Goal: Information Seeking & Learning: Compare options

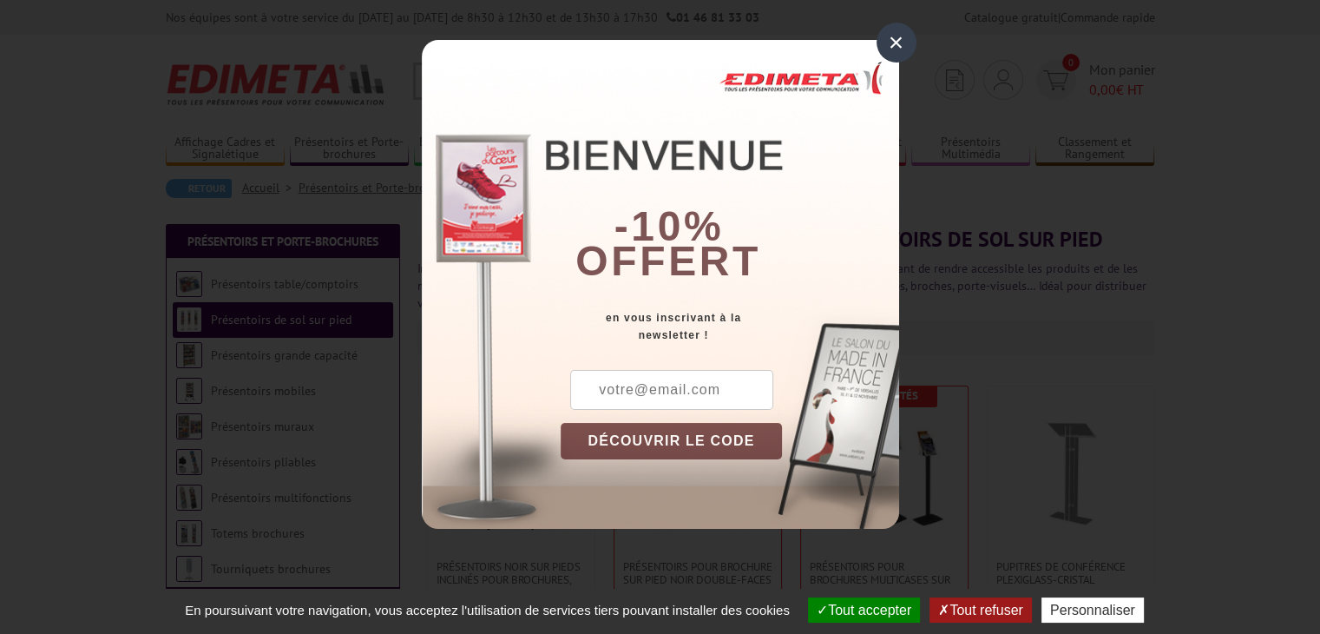
click at [885, 46] on div "×" at bounding box center [897, 43] width 40 height 40
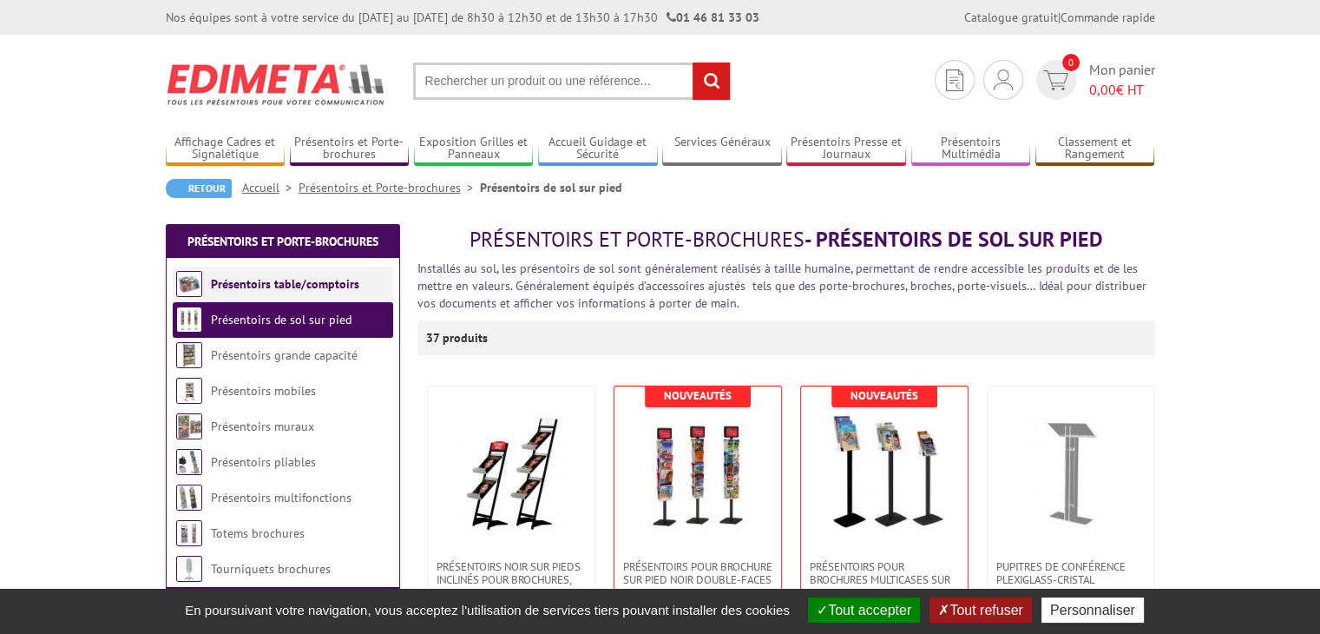
click at [303, 277] on link "Présentoirs table/comptoirs" at bounding box center [285, 284] width 148 height 16
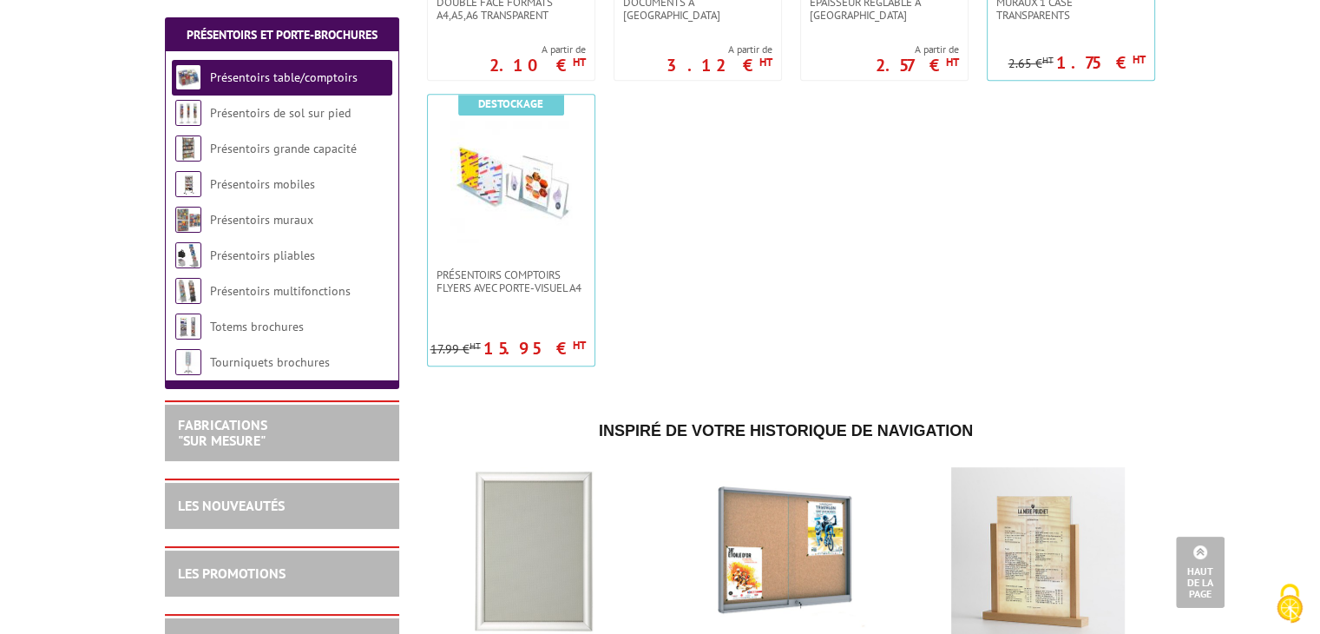
scroll to position [868, 0]
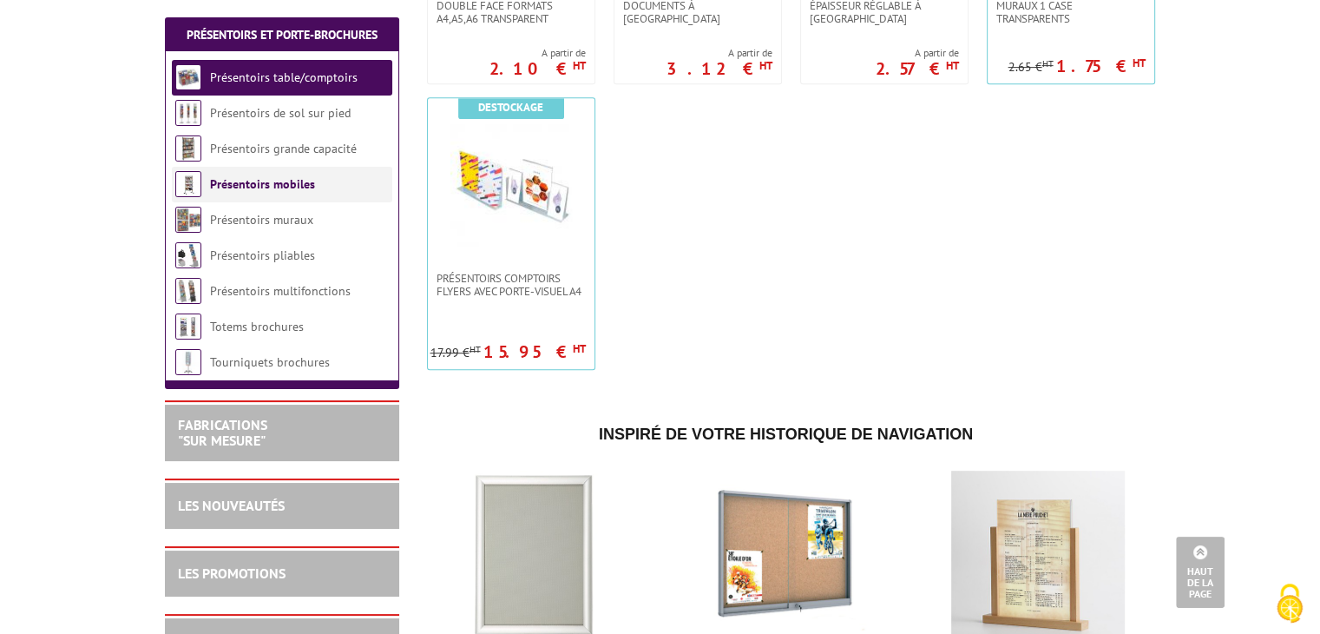
click at [259, 173] on li "Présentoirs mobiles" at bounding box center [282, 185] width 220 height 36
click at [258, 181] on link "Présentoirs mobiles" at bounding box center [262, 184] width 105 height 16
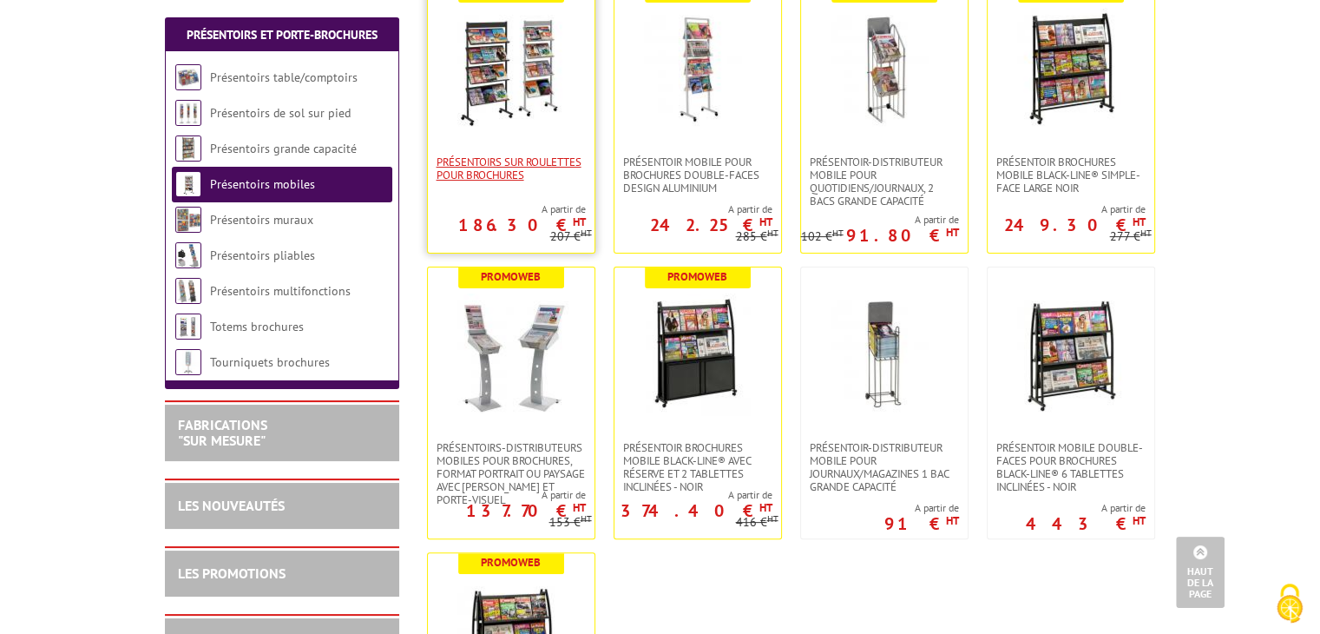
scroll to position [607, 0]
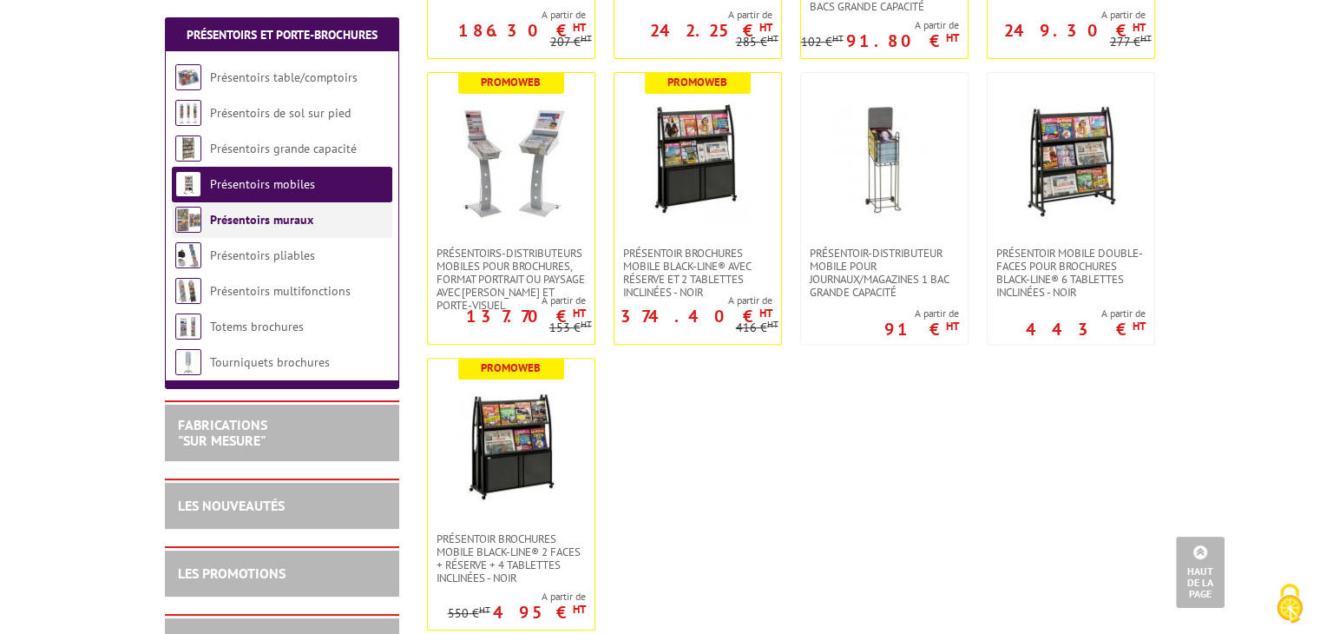
click at [268, 220] on link "Présentoirs muraux" at bounding box center [261, 220] width 103 height 16
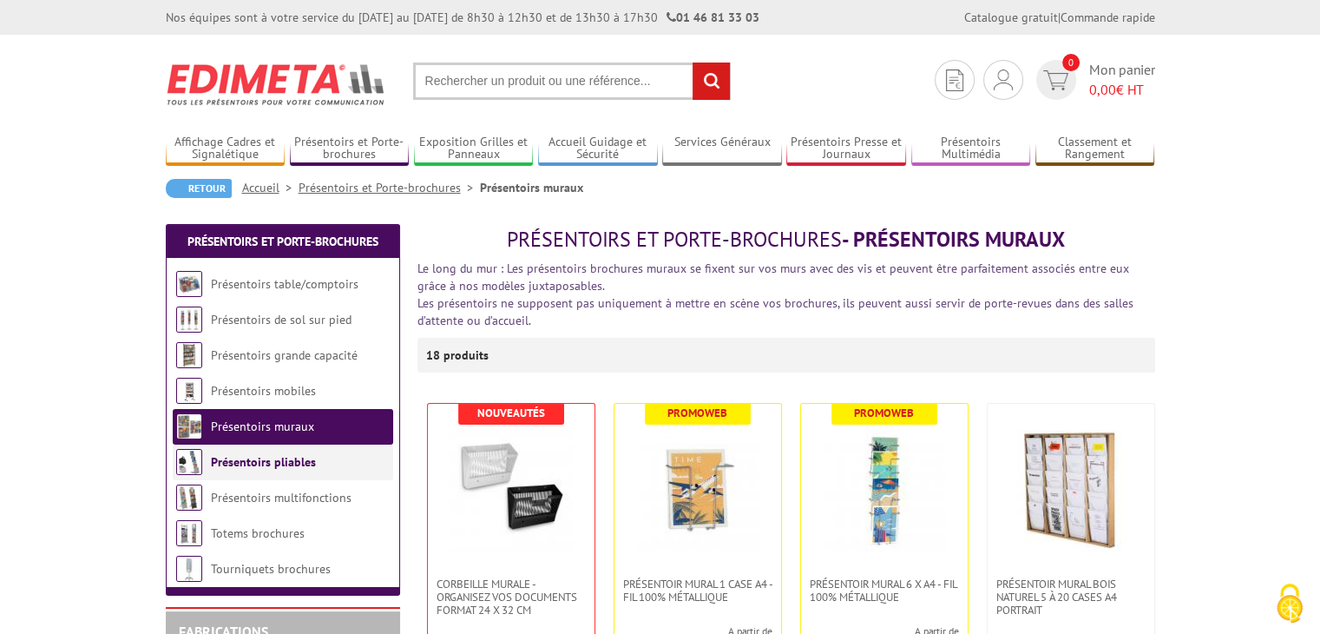
click at [290, 465] on link "Présentoirs pliables" at bounding box center [263, 462] width 105 height 16
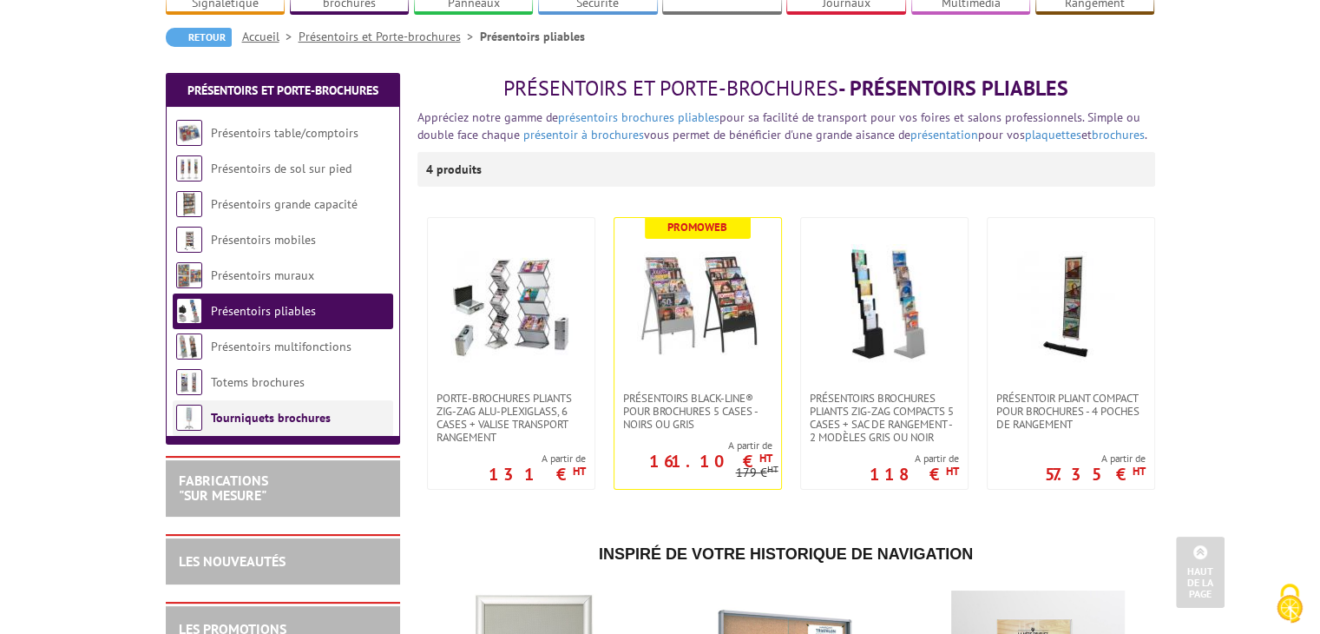
scroll to position [174, 0]
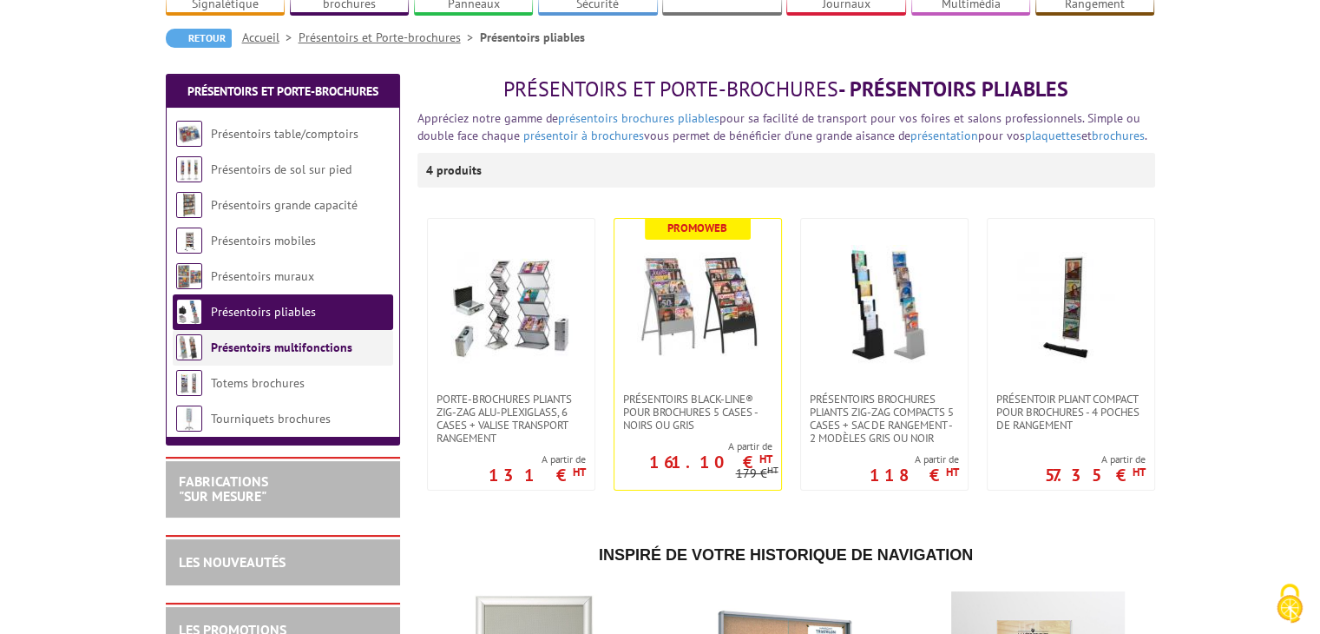
click at [255, 339] on link "Présentoirs multifonctions" at bounding box center [281, 347] width 141 height 16
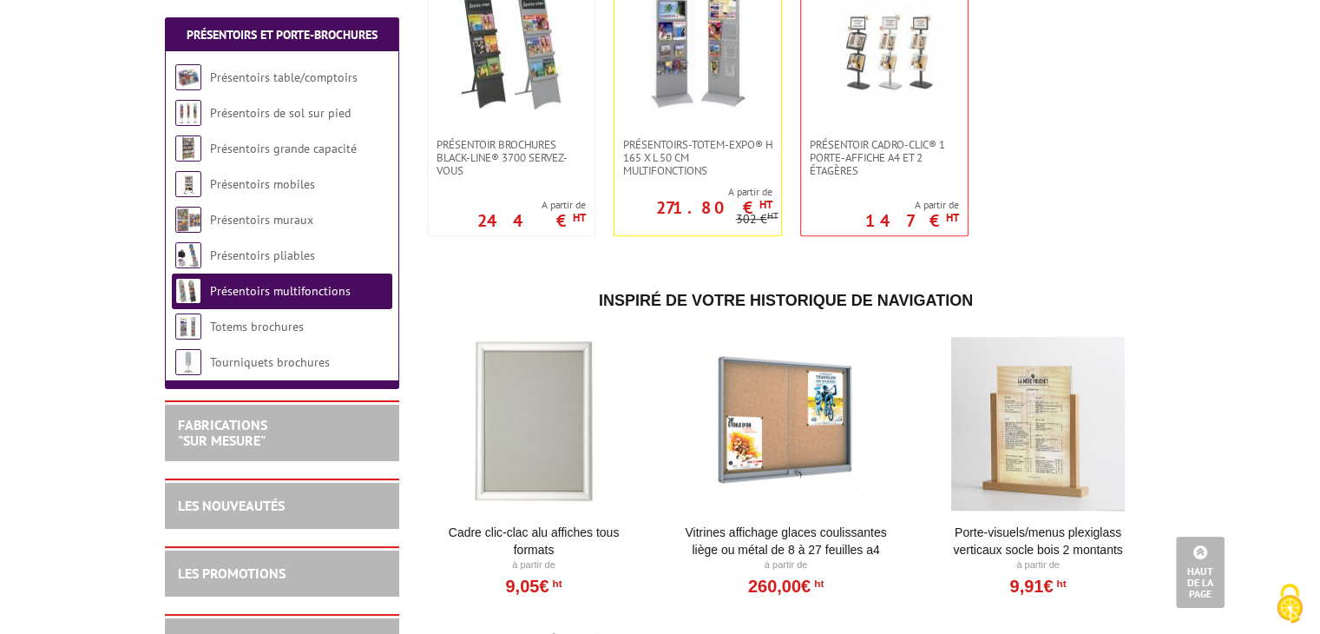
scroll to position [1302, 0]
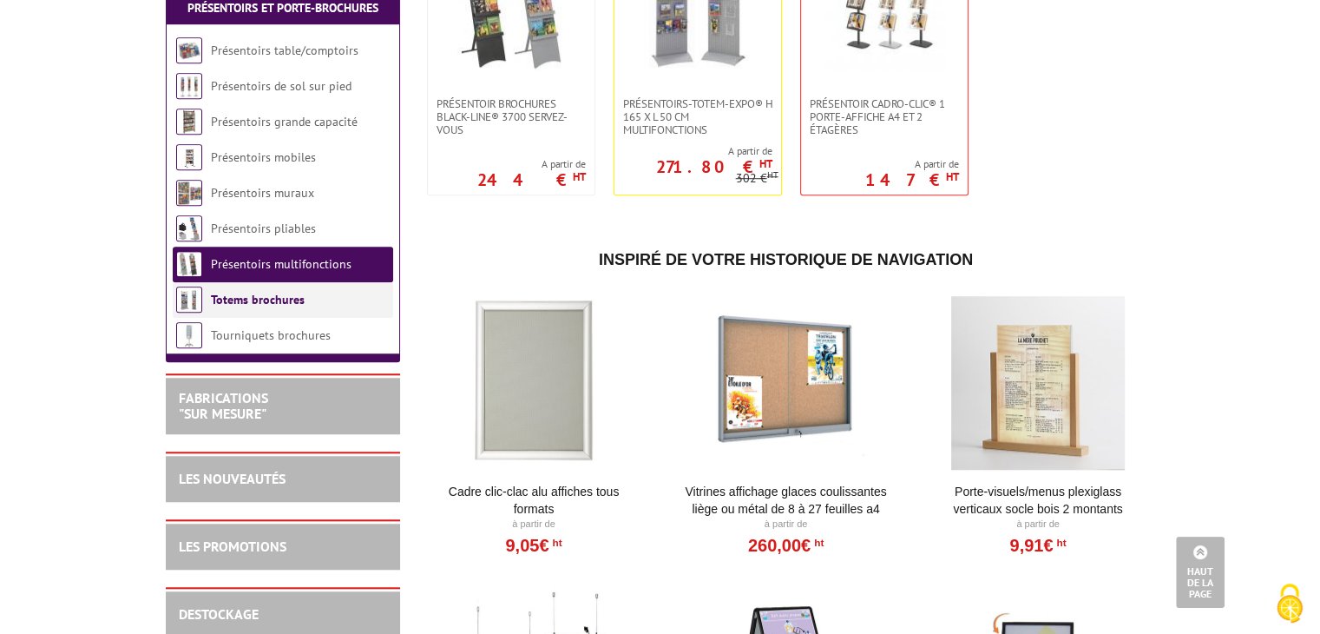
click at [279, 307] on link "Totems brochures" at bounding box center [258, 300] width 94 height 16
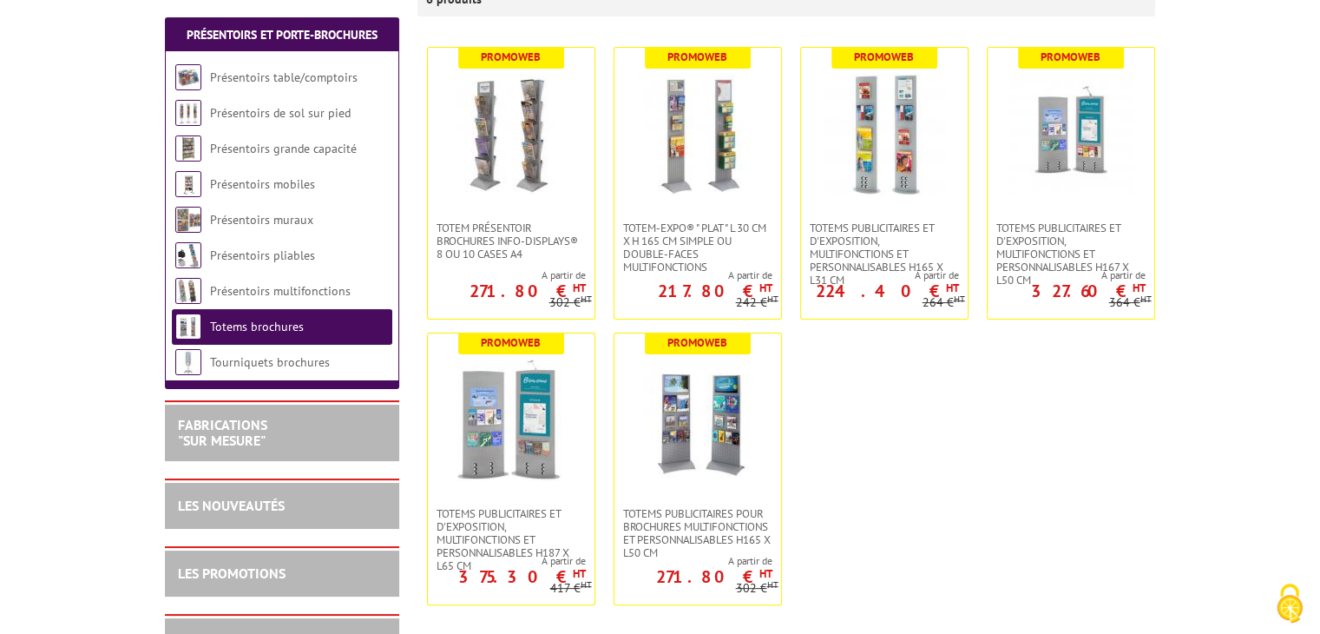
scroll to position [434, 0]
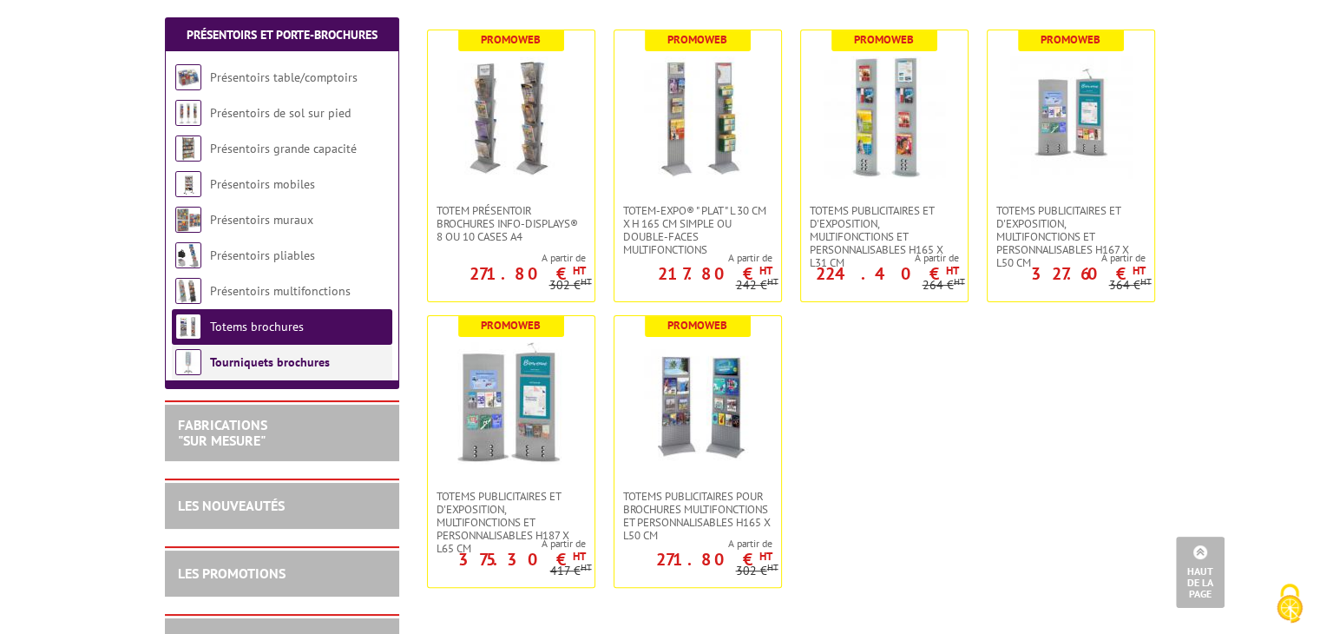
click at [290, 357] on link "Tourniquets brochures" at bounding box center [270, 362] width 120 height 16
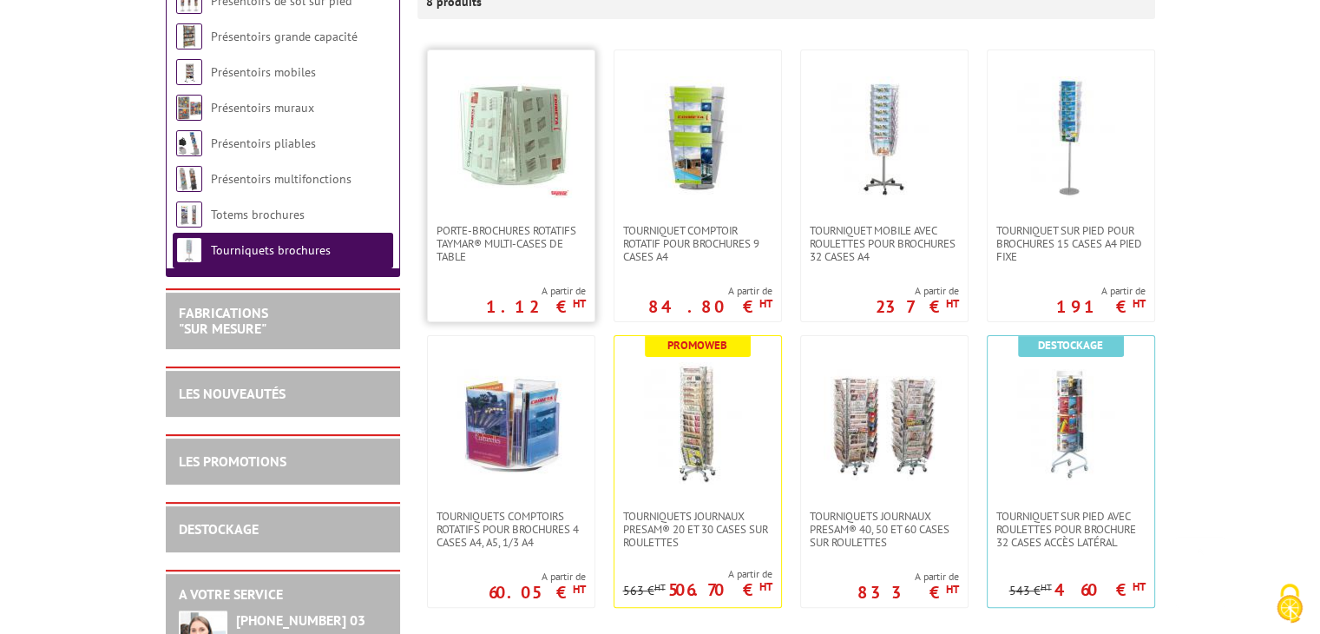
scroll to position [347, 0]
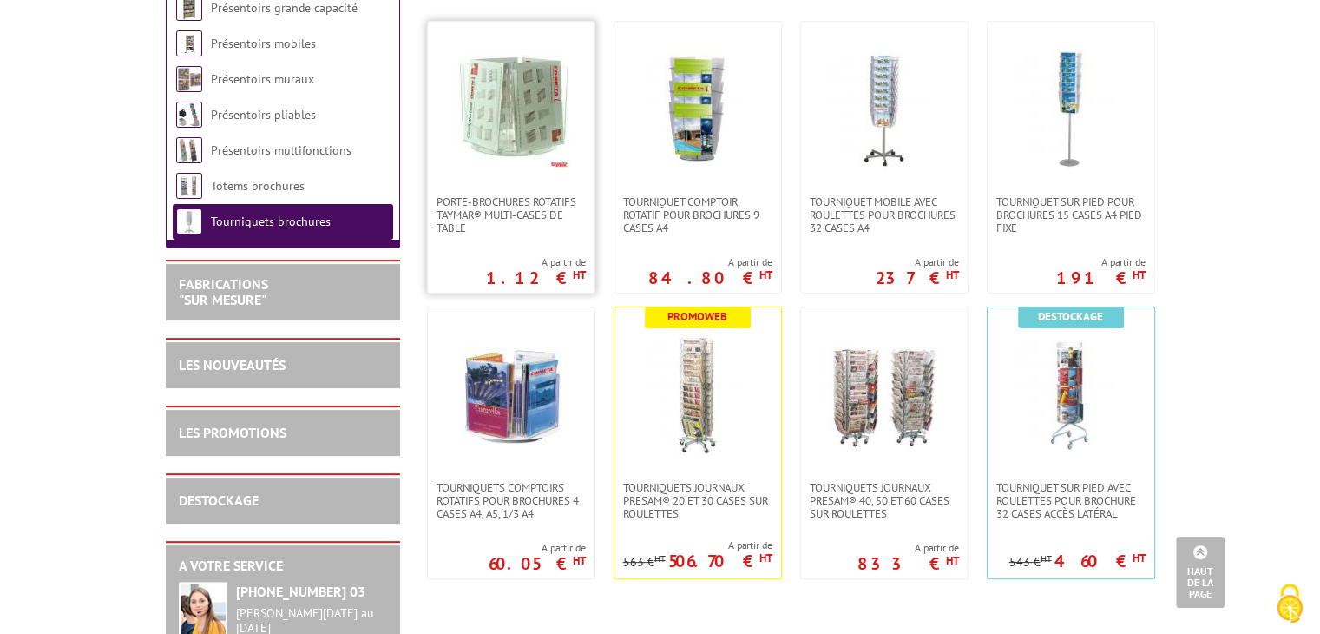
click at [518, 134] on img at bounding box center [510, 108] width 121 height 121
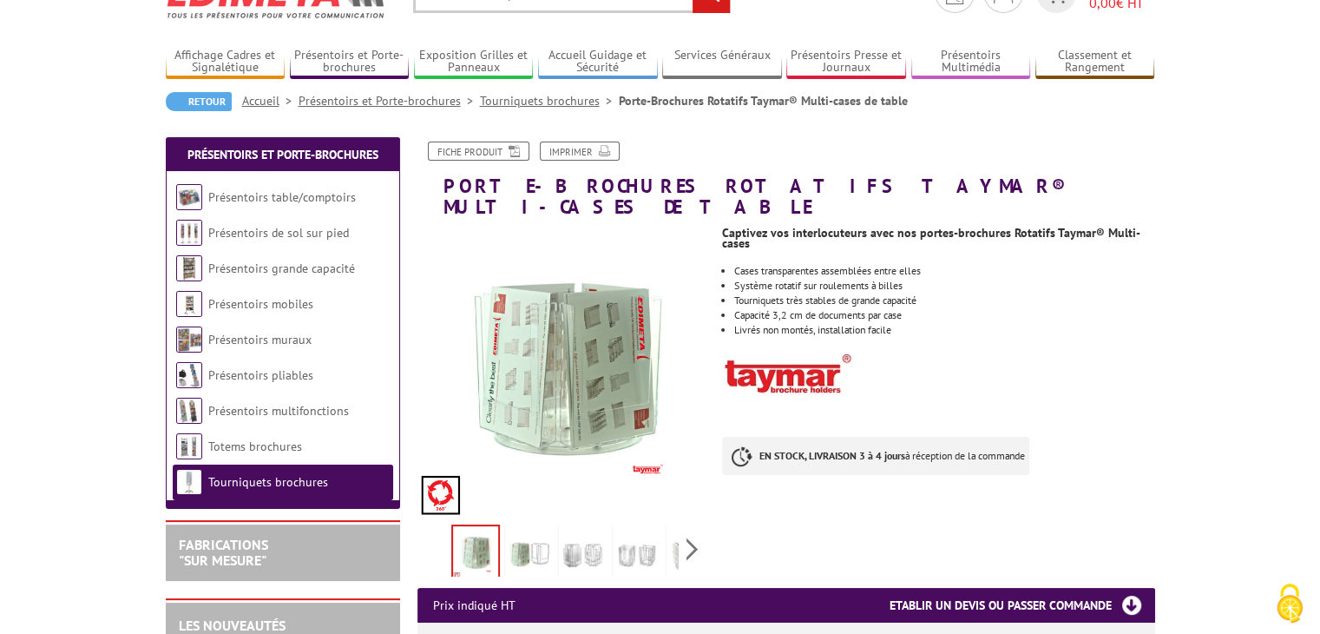
scroll to position [174, 0]
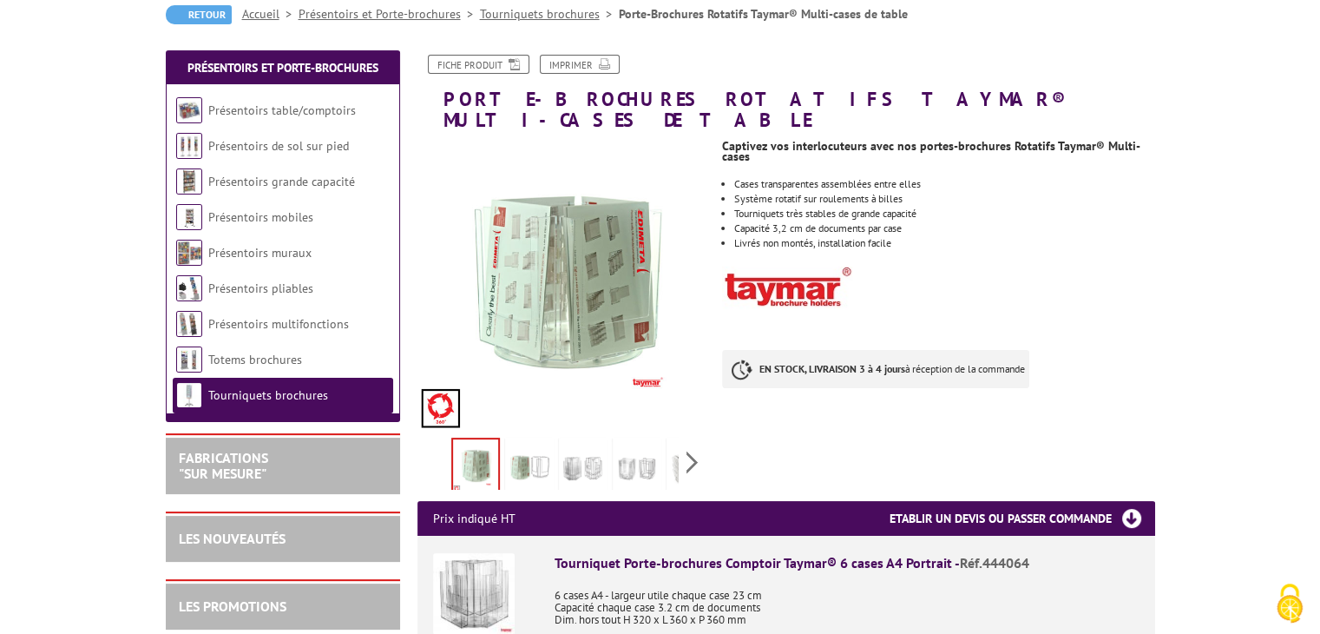
click at [526, 442] on img at bounding box center [530, 468] width 42 height 54
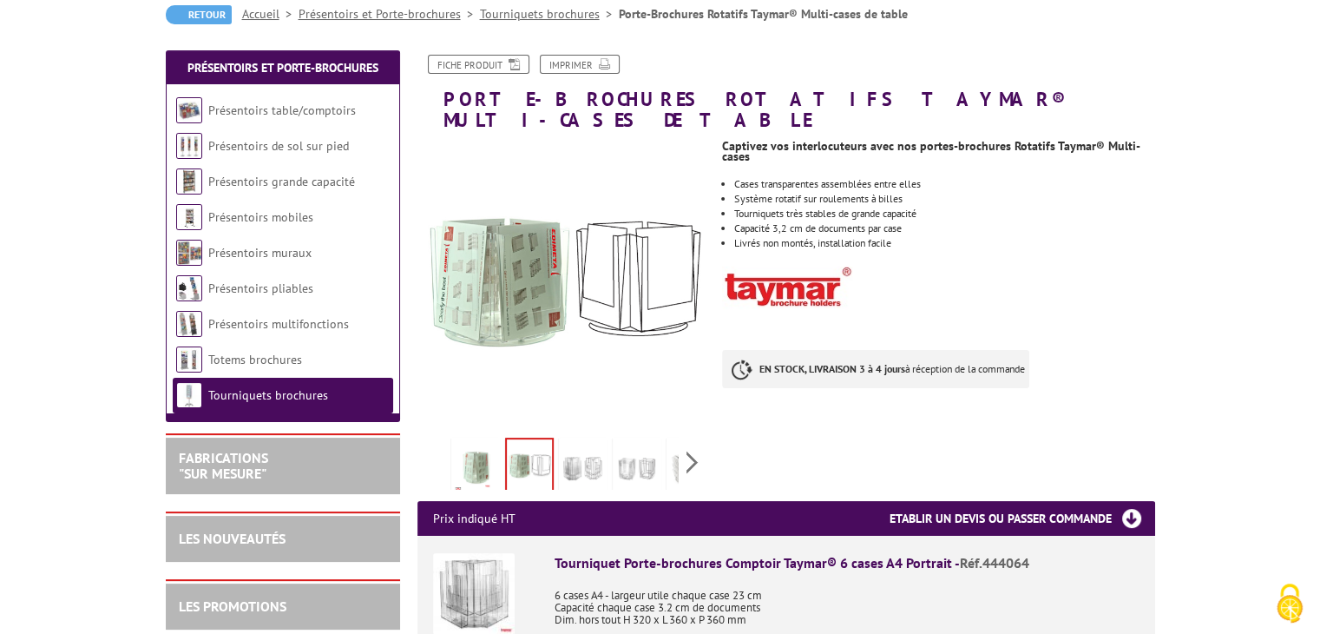
click at [579, 444] on img at bounding box center [583, 468] width 42 height 54
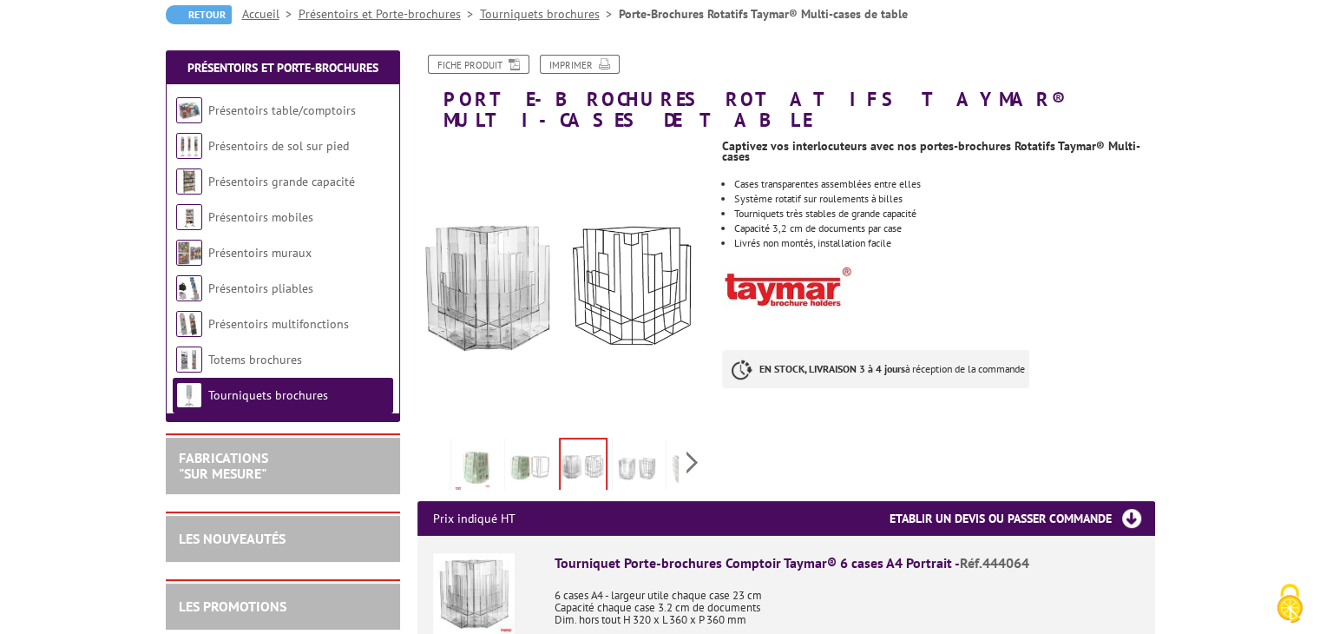
click at [483, 448] on img at bounding box center [476, 468] width 42 height 54
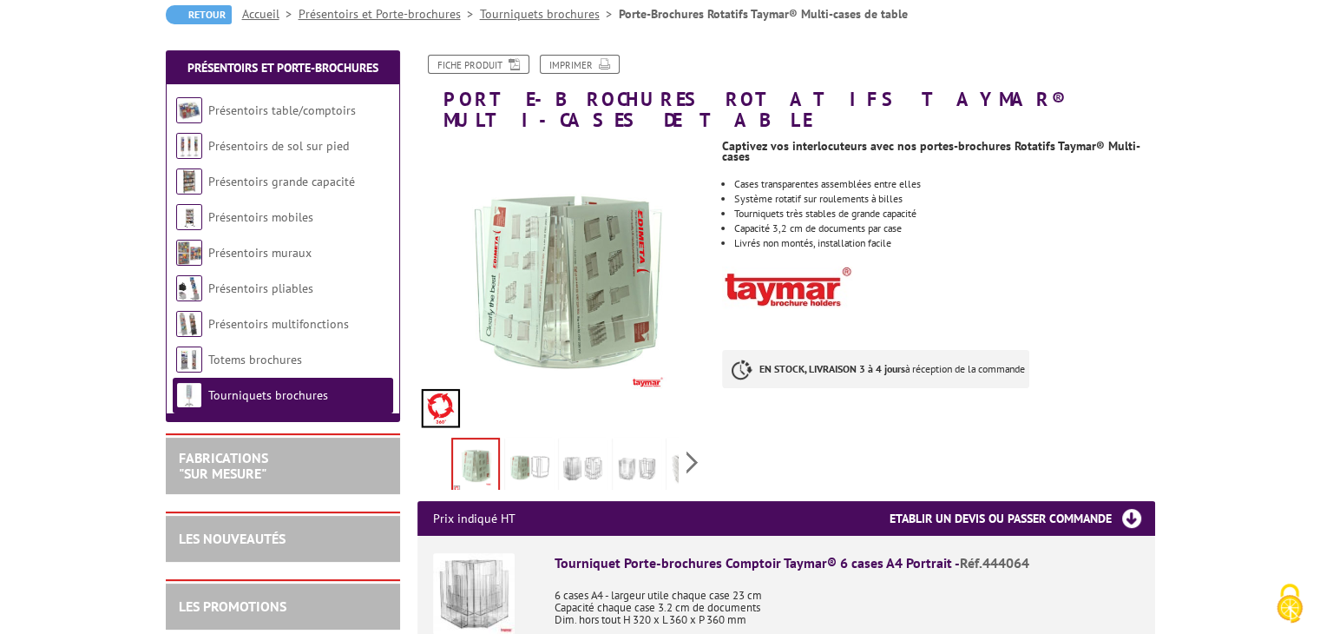
click at [530, 447] on img at bounding box center [530, 468] width 42 height 54
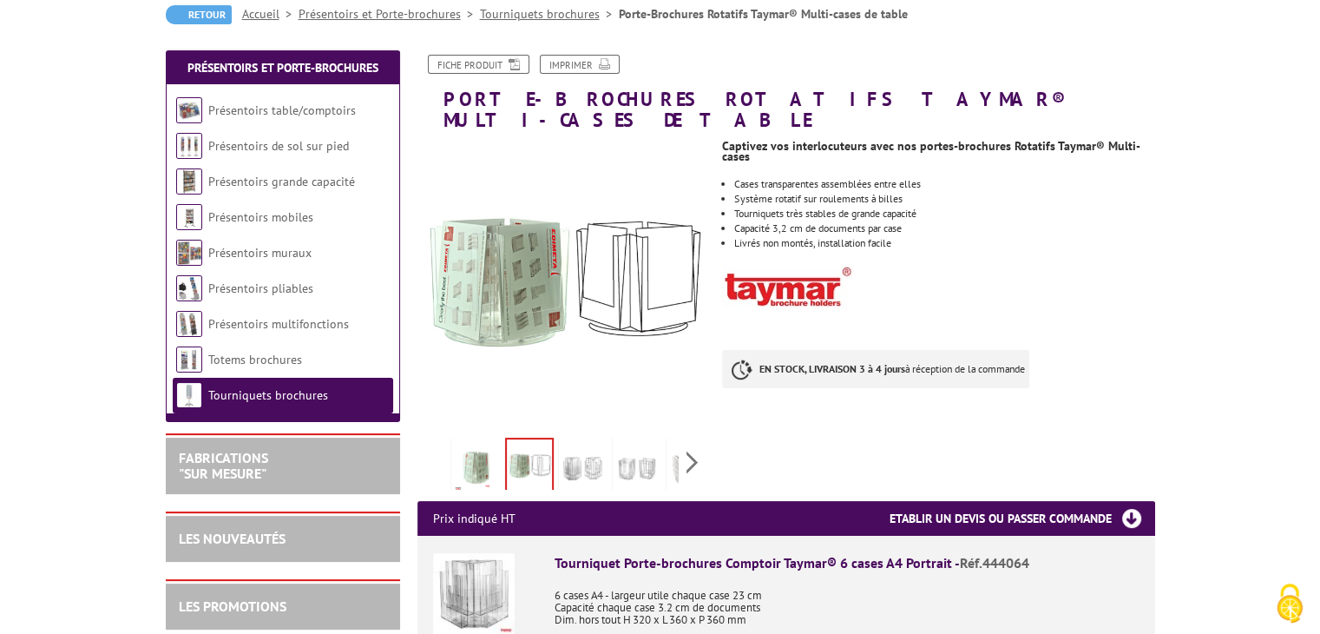
click at [574, 452] on img at bounding box center [583, 468] width 42 height 54
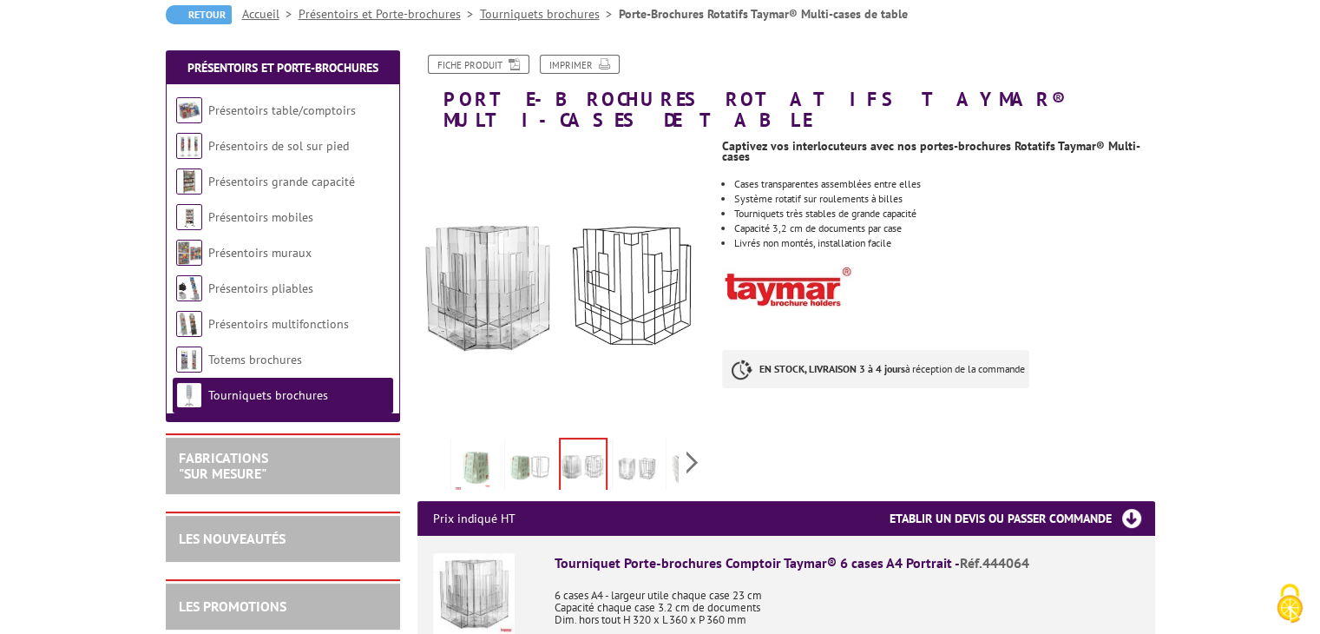
click at [635, 445] on img at bounding box center [637, 468] width 42 height 54
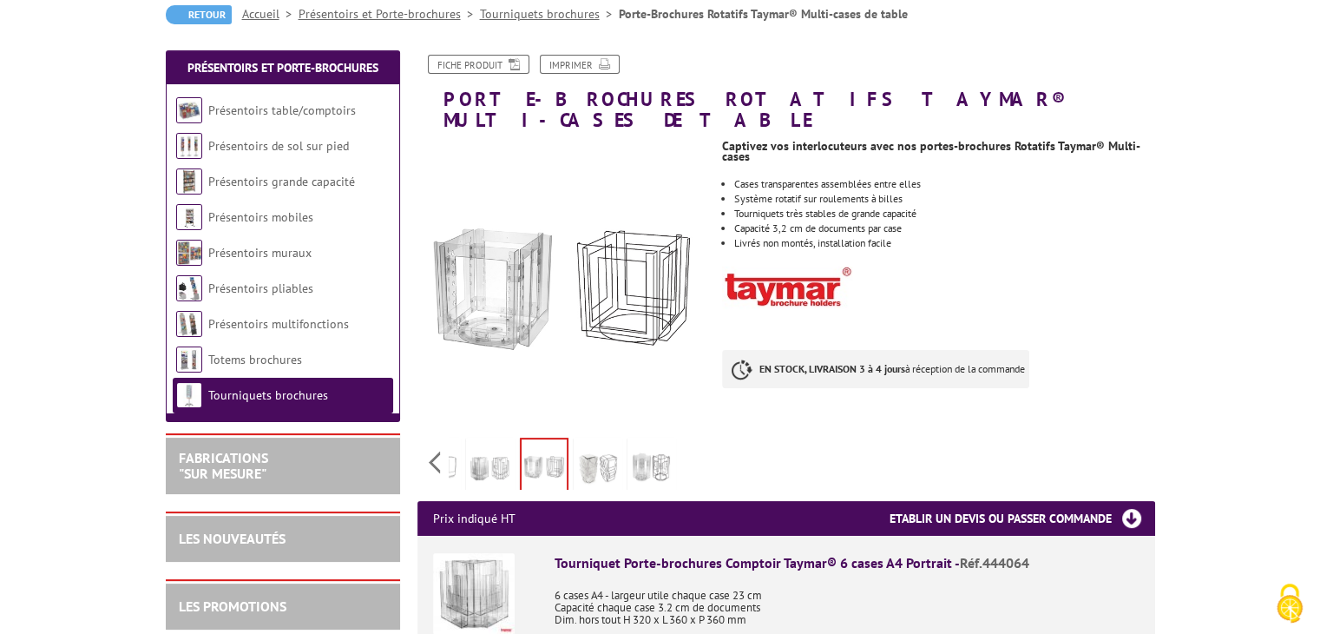
click at [695, 443] on div "Previous Next" at bounding box center [563, 461] width 292 height 61
click at [614, 443] on img at bounding box center [598, 468] width 42 height 54
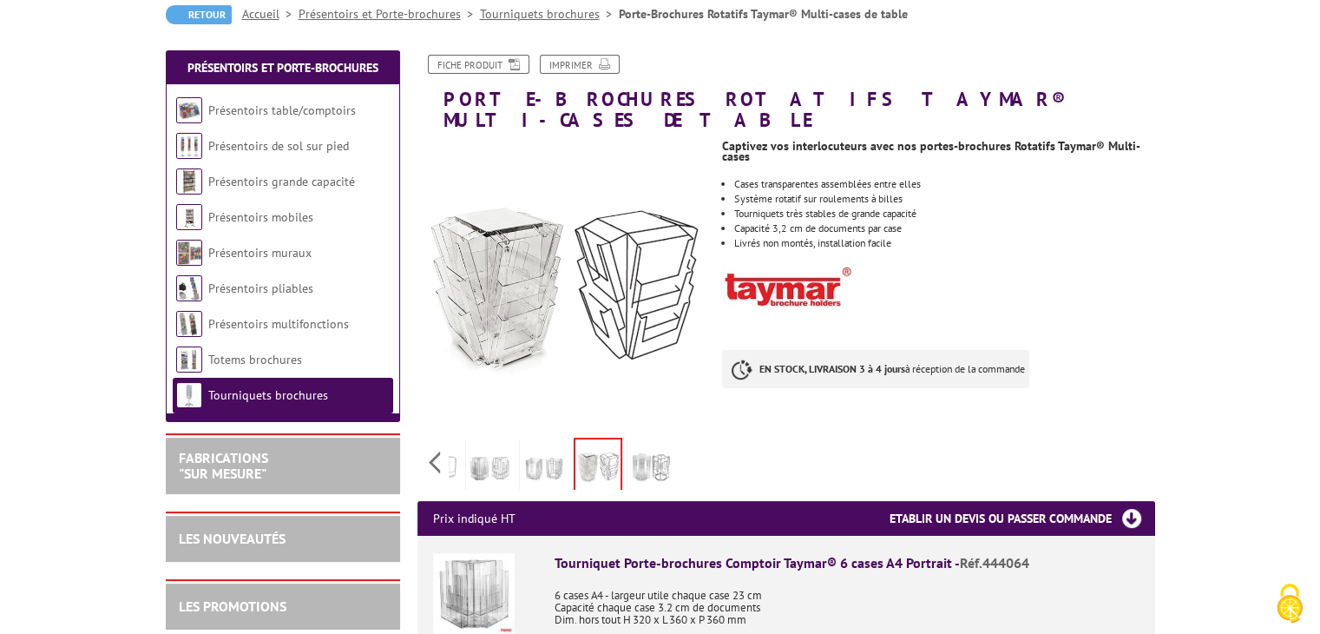
click at [640, 441] on img at bounding box center [652, 468] width 42 height 54
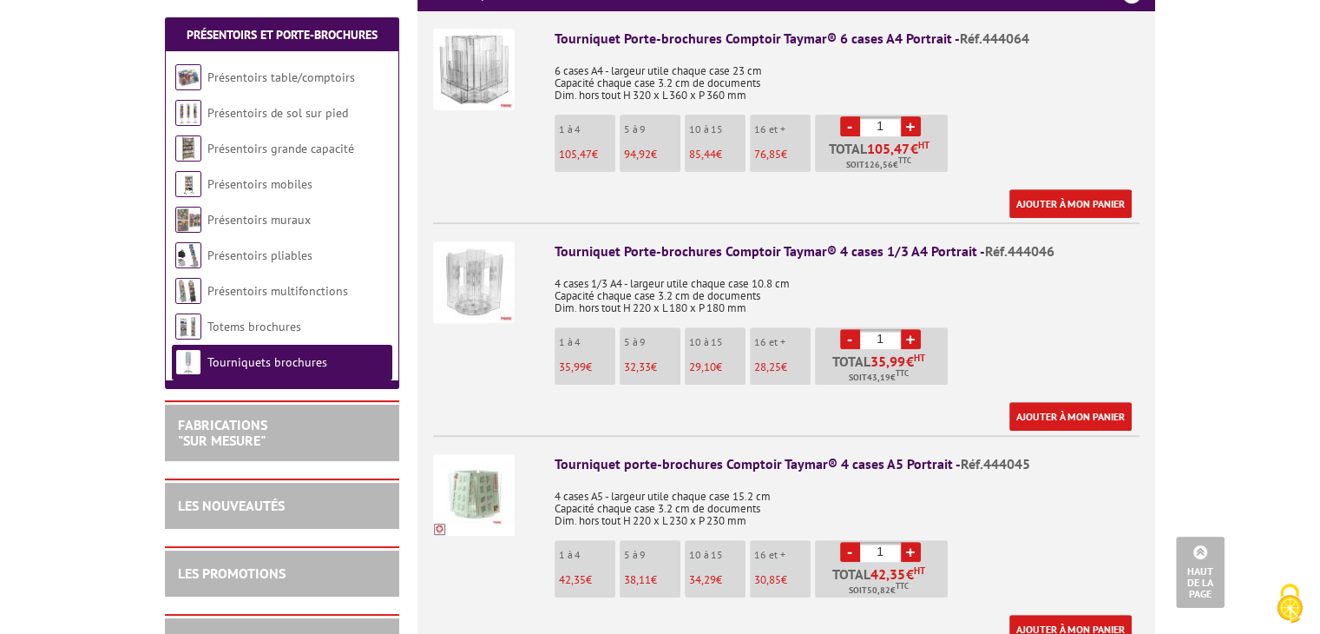
scroll to position [694, 0]
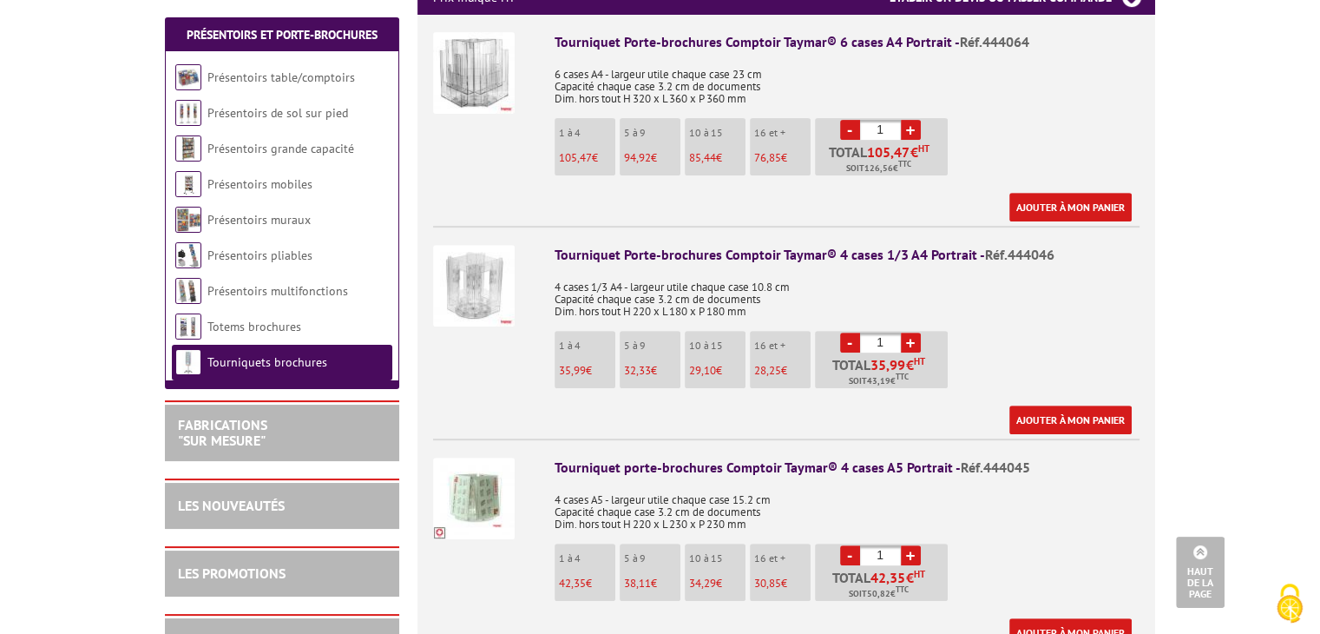
click at [487, 269] on img at bounding box center [474, 286] width 82 height 82
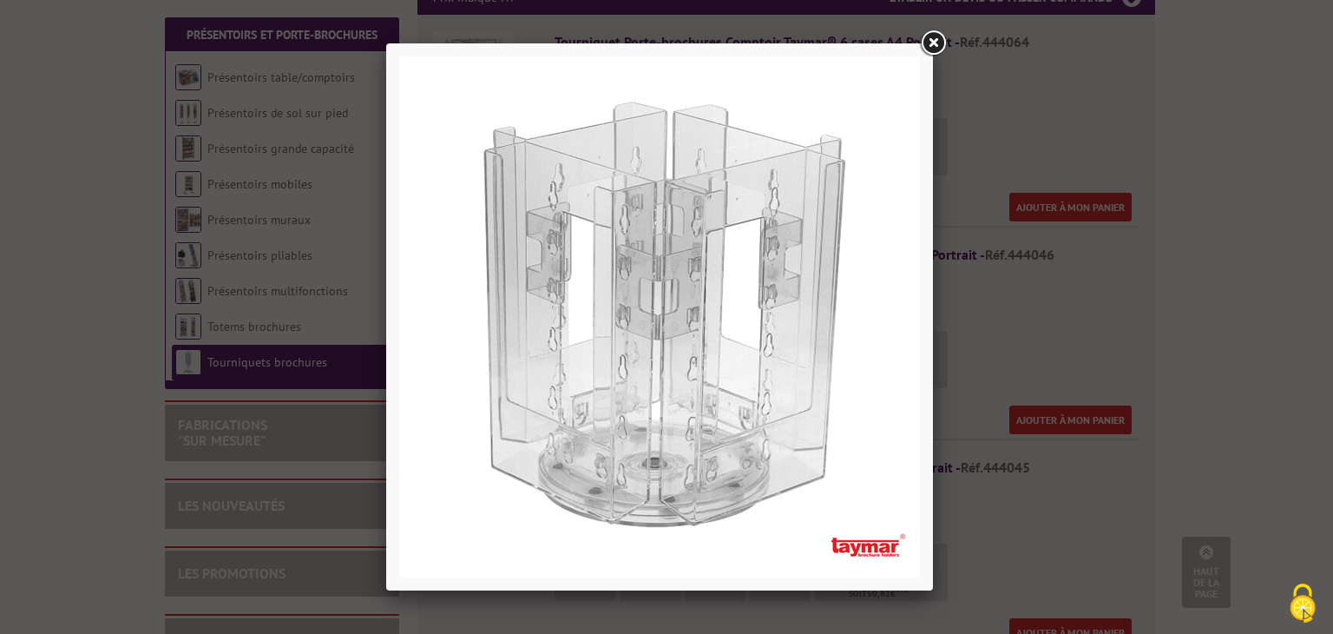
click at [933, 43] on link at bounding box center [932, 43] width 31 height 31
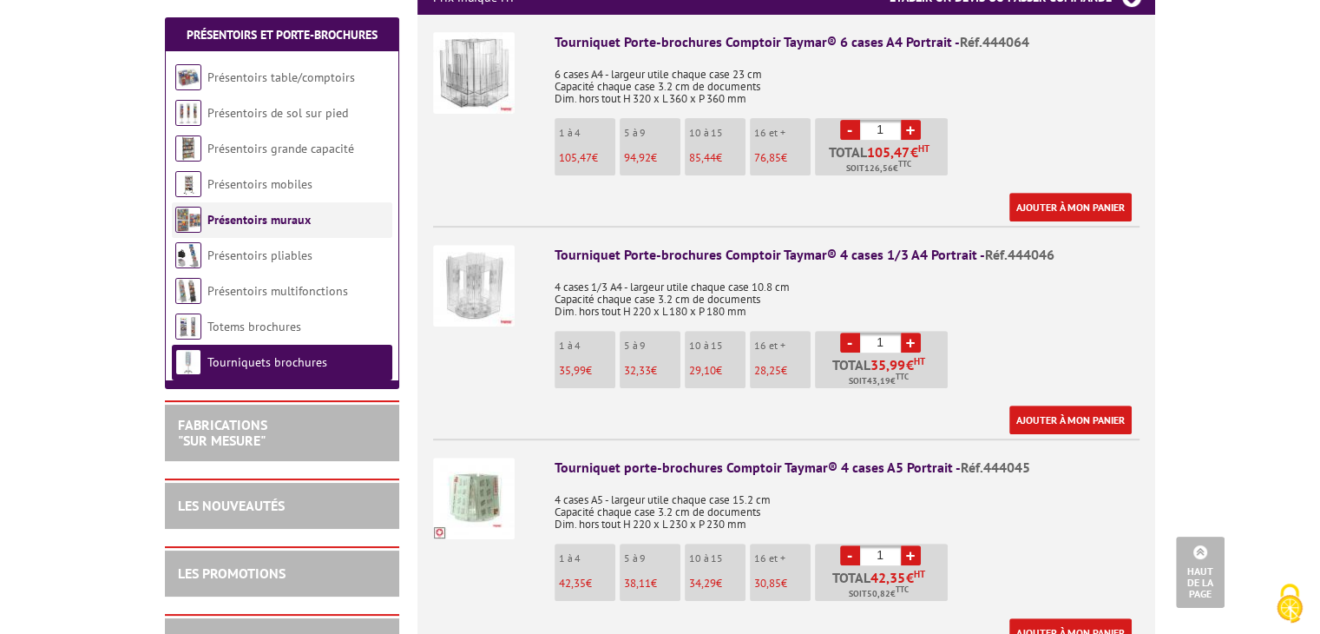
scroll to position [521, 0]
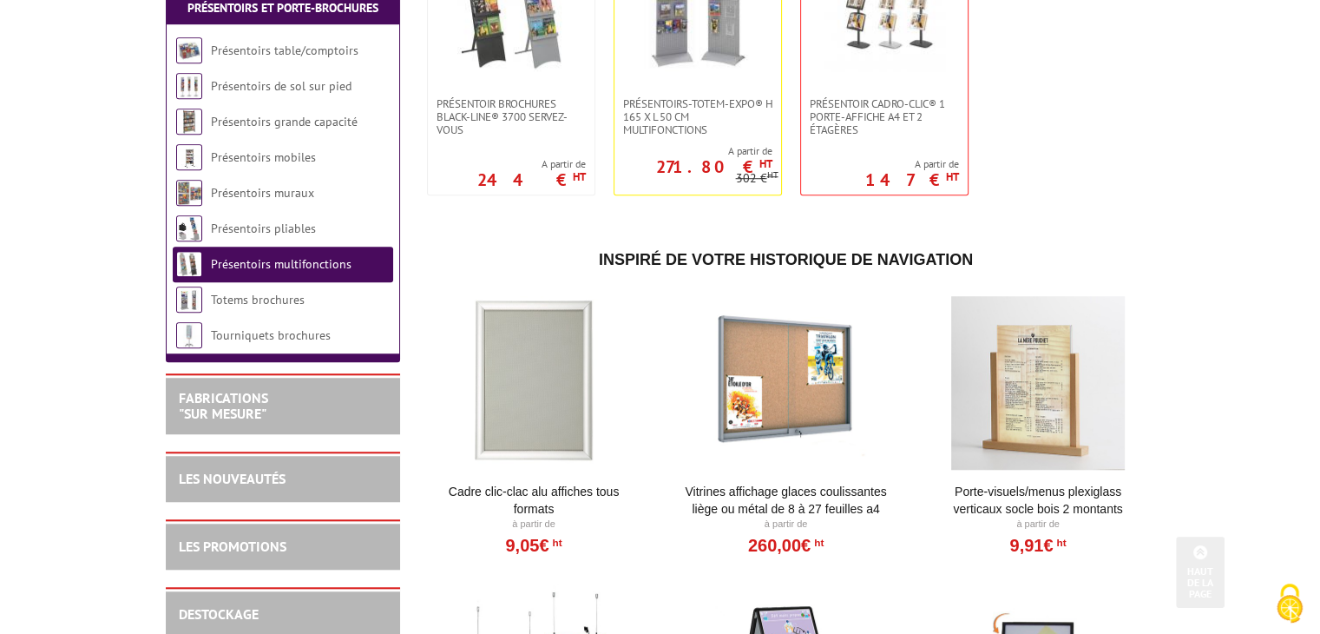
scroll to position [1302, 0]
